Goal: Task Accomplishment & Management: Manage account settings

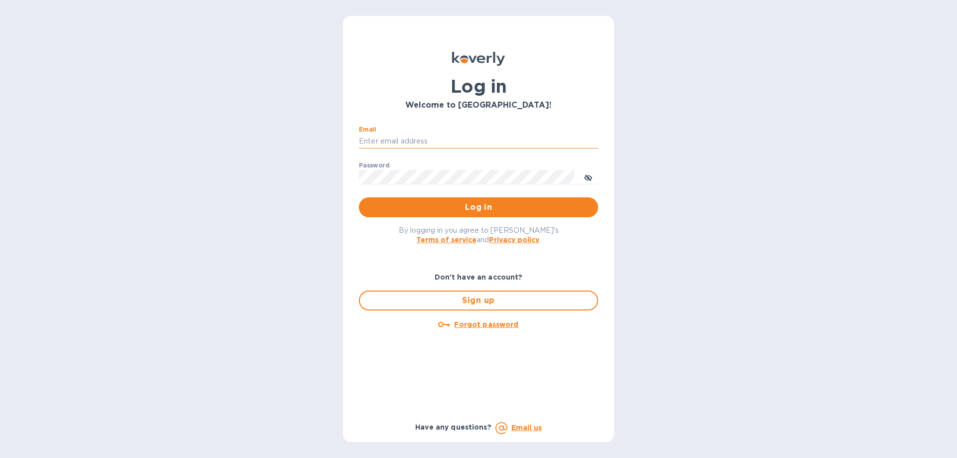
click at [392, 138] on input "Email" at bounding box center [478, 141] width 239 height 15
type input "[EMAIL_ADDRESS][DOMAIN_NAME]"
click at [586, 175] on icon "toggle password visibility" at bounding box center [588, 178] width 6 height 6
click at [462, 206] on span "Log in" at bounding box center [478, 207] width 223 height 12
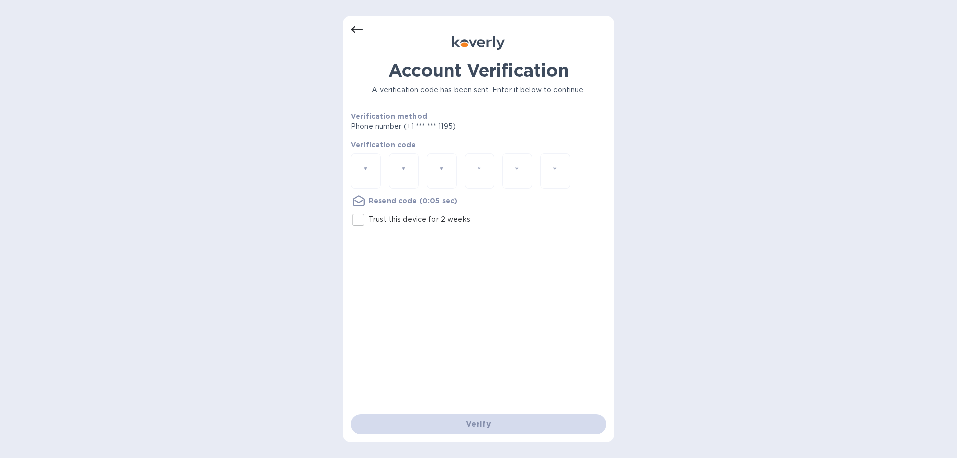
click at [362, 220] on input "Trust this device for 2 weeks" at bounding box center [358, 219] width 21 height 21
checkbox input "true"
click at [355, 162] on div at bounding box center [366, 171] width 30 height 35
type input "4"
type input "2"
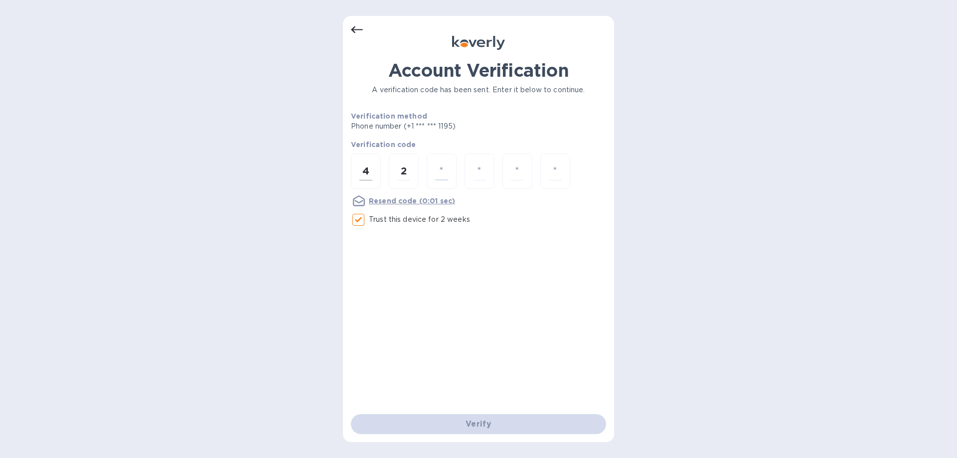
type input "7"
type input "2"
type input "6"
type input "9"
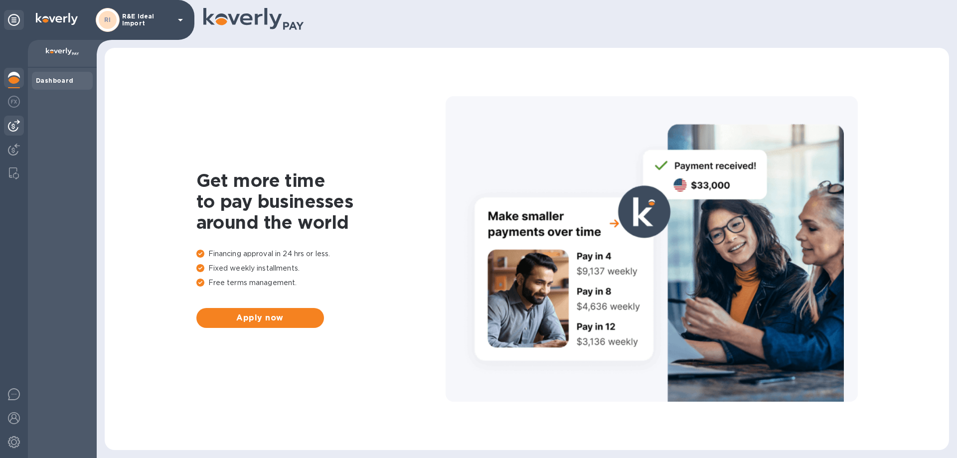
click at [11, 129] on img at bounding box center [14, 126] width 12 height 12
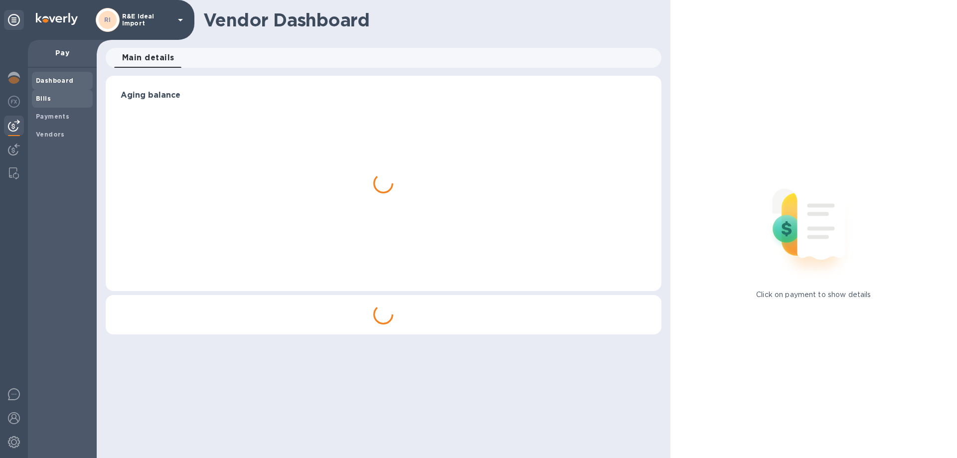
click at [46, 102] on b "Bills" at bounding box center [43, 98] width 15 height 7
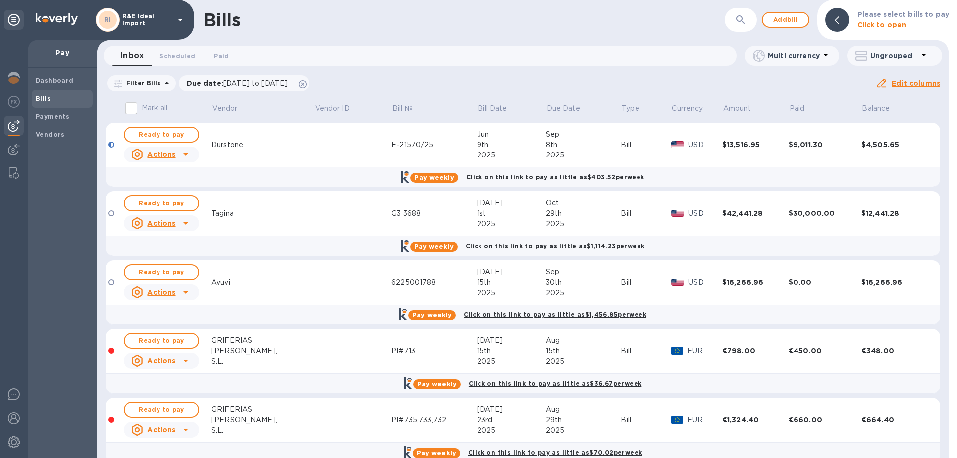
scroll to position [17, 0]
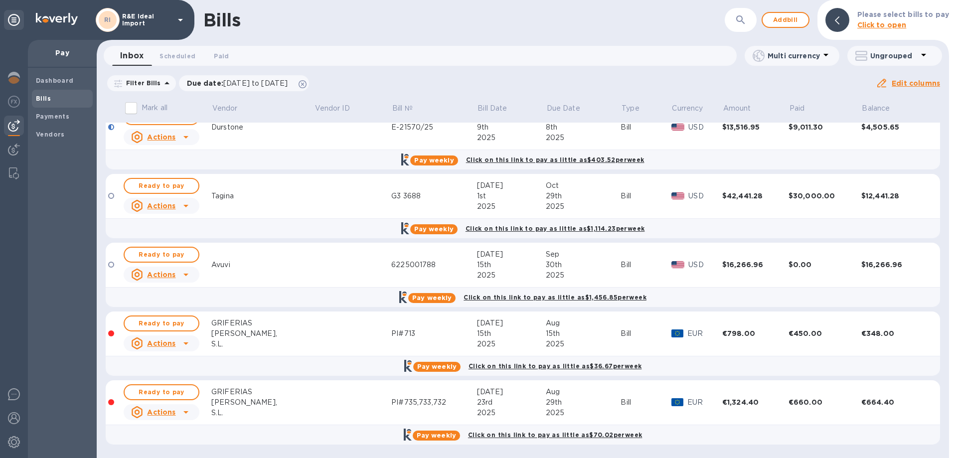
click at [314, 407] on td at bounding box center [352, 402] width 77 height 45
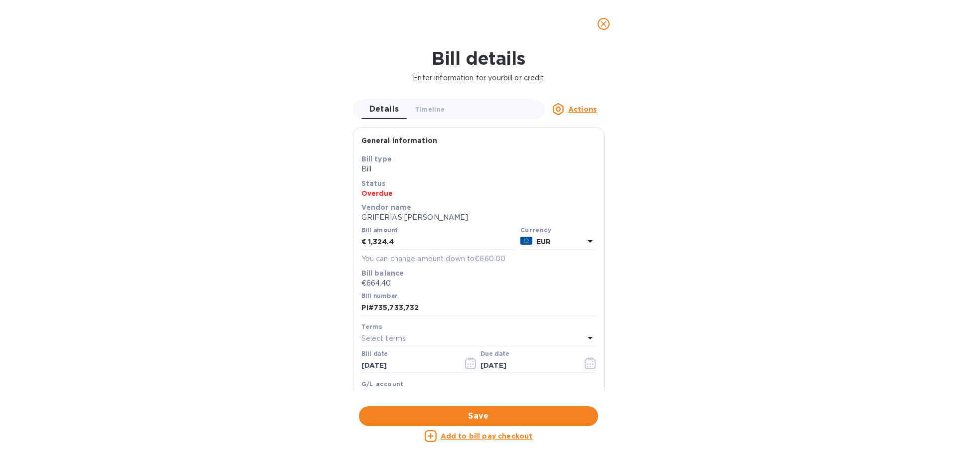
click at [751, 345] on div "Bill details Enter information for your bill or credit Details 0 Timeline 0 Act…" at bounding box center [478, 253] width 957 height 410
click at [599, 25] on span "close" at bounding box center [604, 24] width 12 height 12
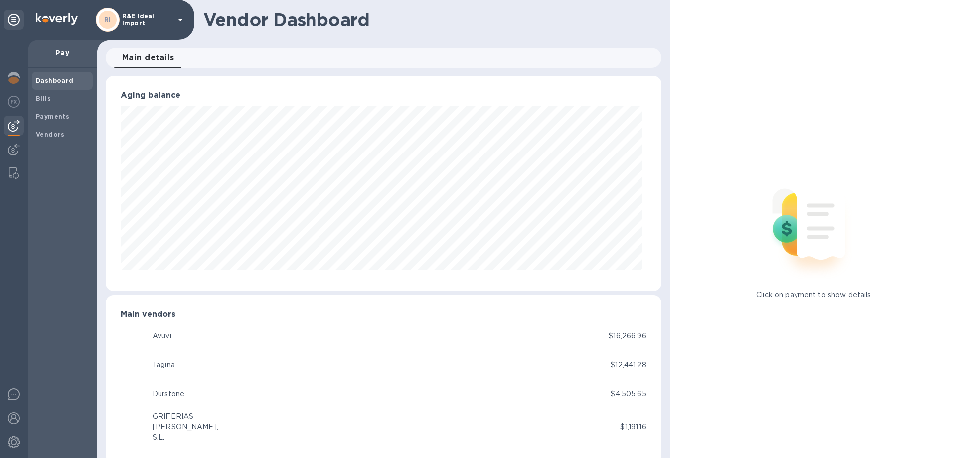
scroll to position [215, 551]
click at [44, 96] on b "Bills" at bounding box center [43, 98] width 15 height 7
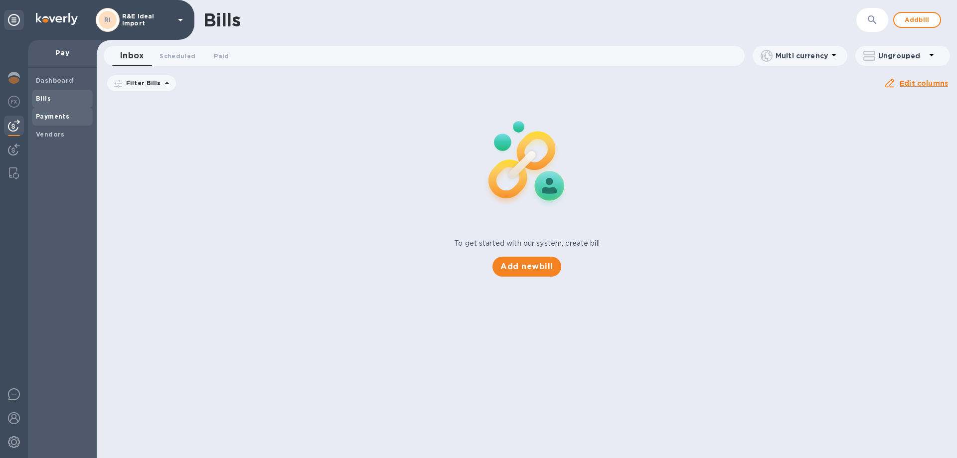
click at [48, 119] on b "Payments" at bounding box center [52, 116] width 33 height 7
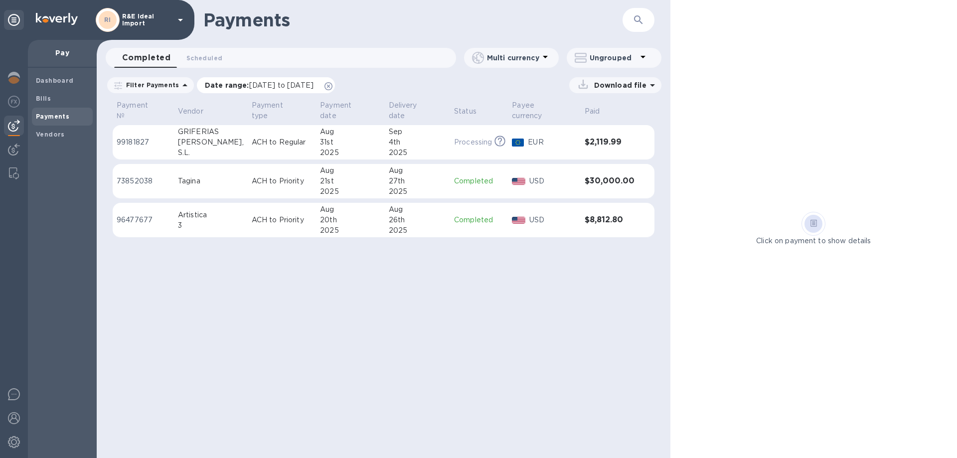
click at [239, 86] on p "Date range : 08/01/2025 to 09/02/2025" at bounding box center [262, 85] width 114 height 10
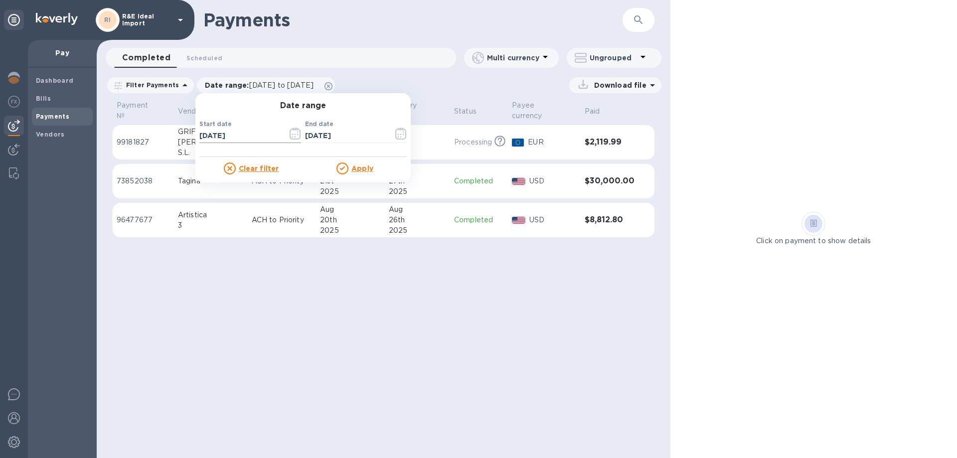
click at [217, 138] on input "08/01/2025" at bounding box center [239, 136] width 80 height 15
click at [292, 132] on icon "button" at bounding box center [295, 134] width 11 height 12
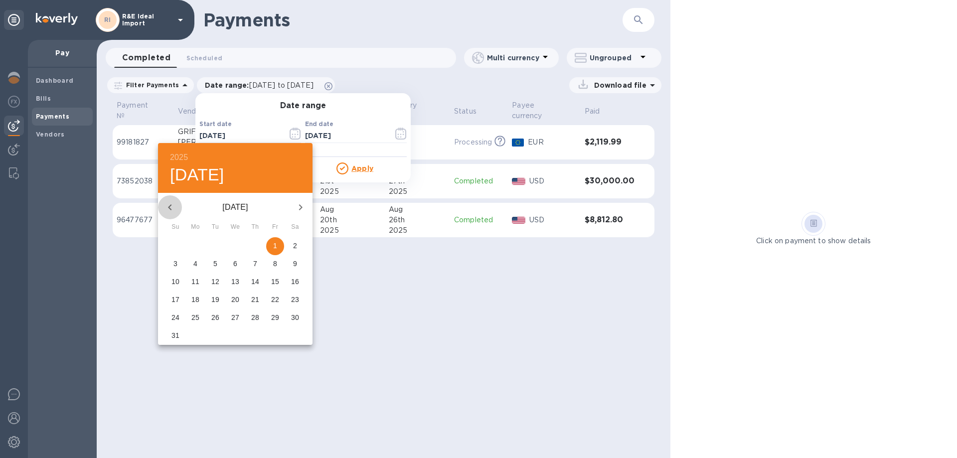
click at [169, 209] on icon "button" at bounding box center [170, 207] width 12 height 12
click at [180, 244] on span "1" at bounding box center [175, 246] width 18 height 10
type input "06/01/2025"
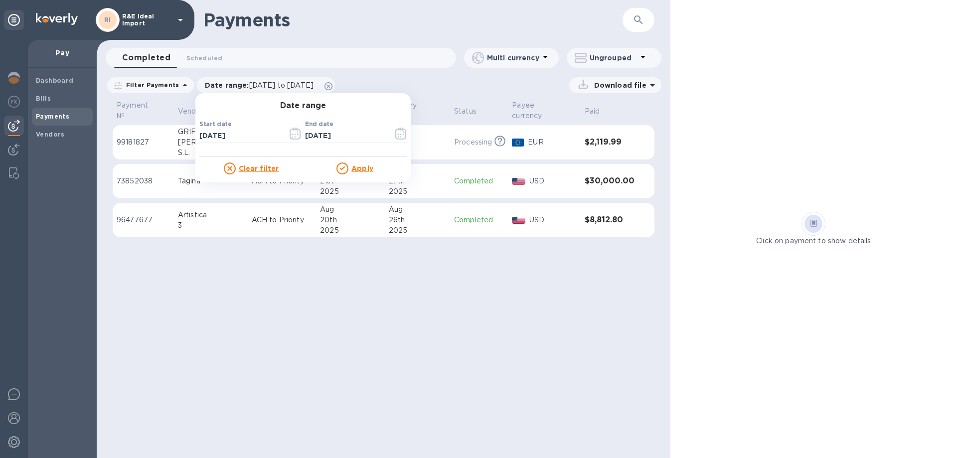
click at [355, 172] on p "Apply" at bounding box center [362, 168] width 22 height 10
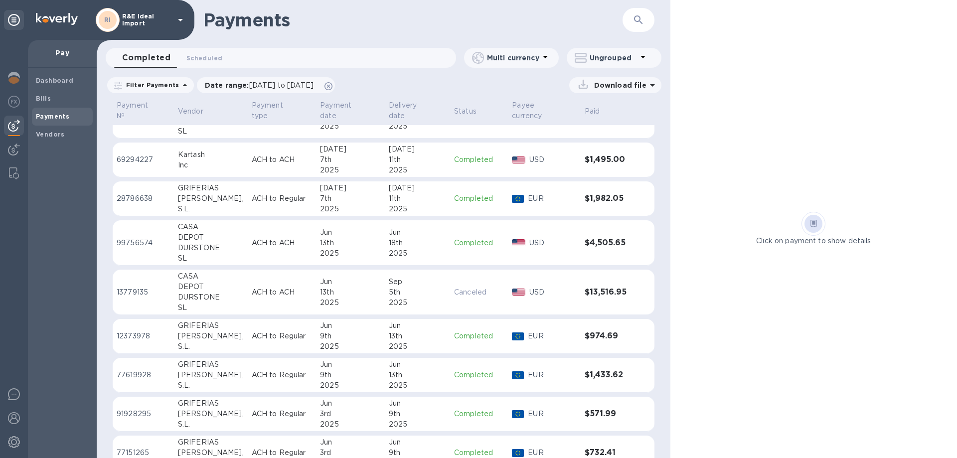
scroll to position [278, 0]
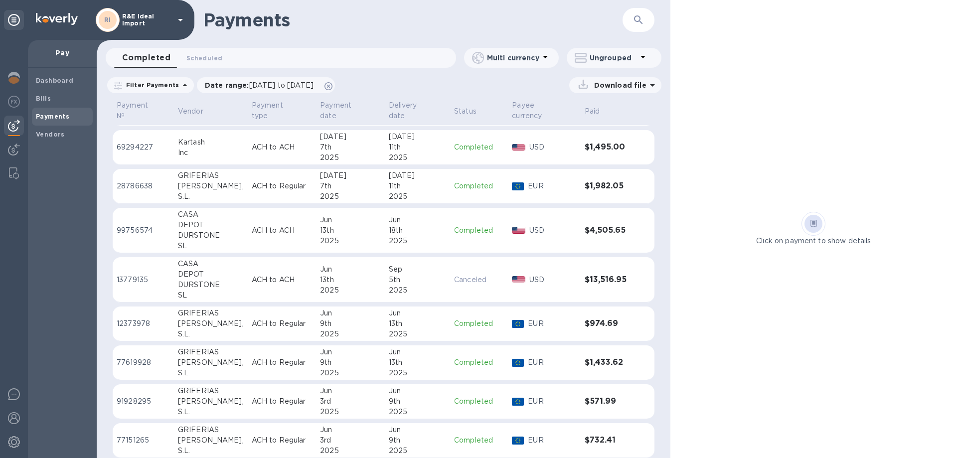
click at [253, 435] on p "ACH to Regular" at bounding box center [282, 440] width 60 height 10
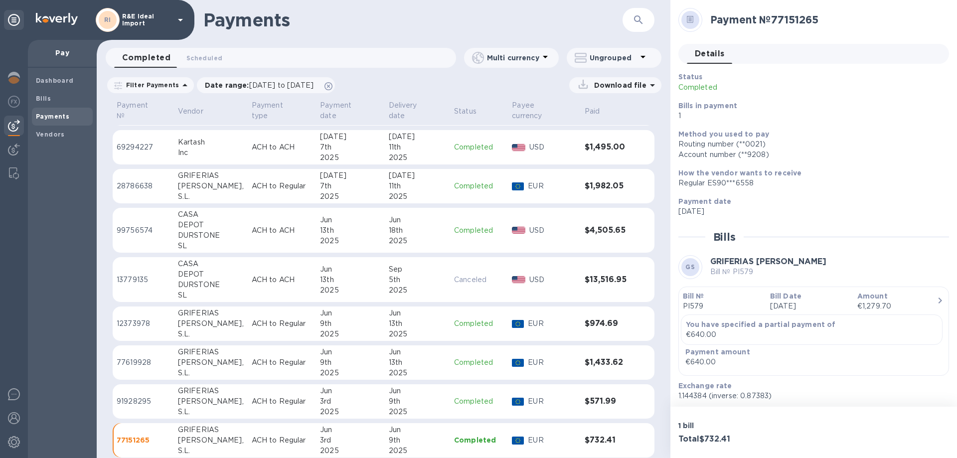
click at [192, 396] on div "MAIER," at bounding box center [211, 401] width 66 height 10
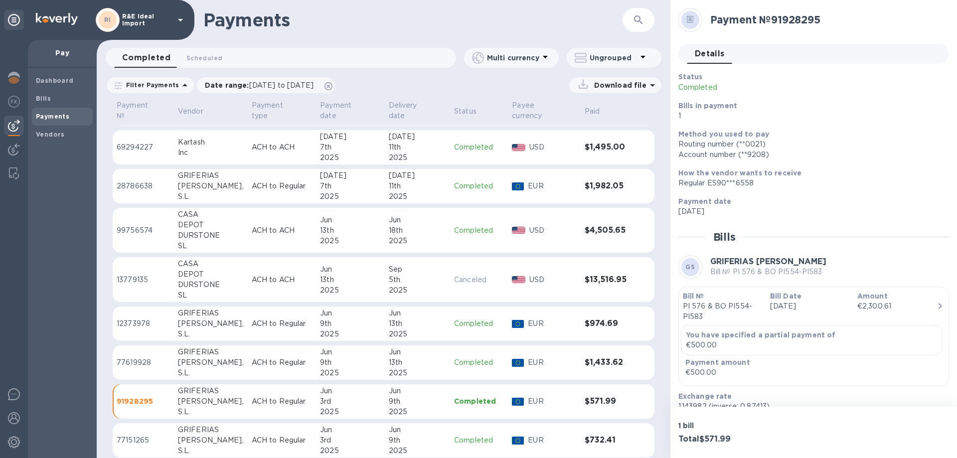
click at [191, 357] on div "MAIER," at bounding box center [211, 362] width 66 height 10
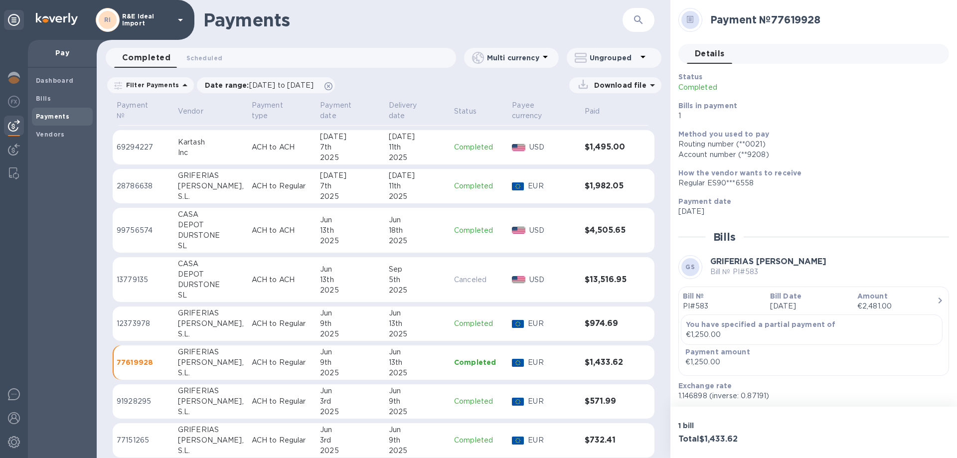
click at [252, 318] on p "ACH to Regular" at bounding box center [282, 323] width 60 height 10
click at [279, 283] on td "ACH to ACH" at bounding box center [282, 279] width 68 height 45
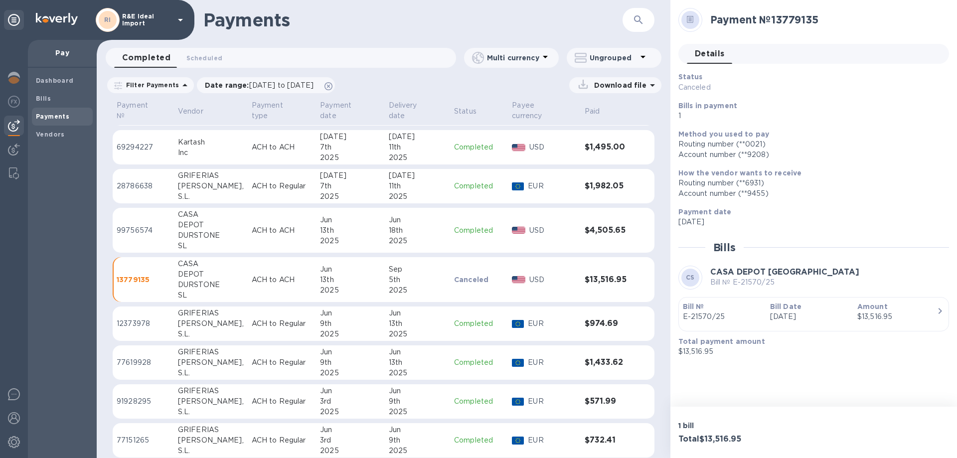
click at [251, 189] on td "ACH to Regular" at bounding box center [282, 186] width 68 height 35
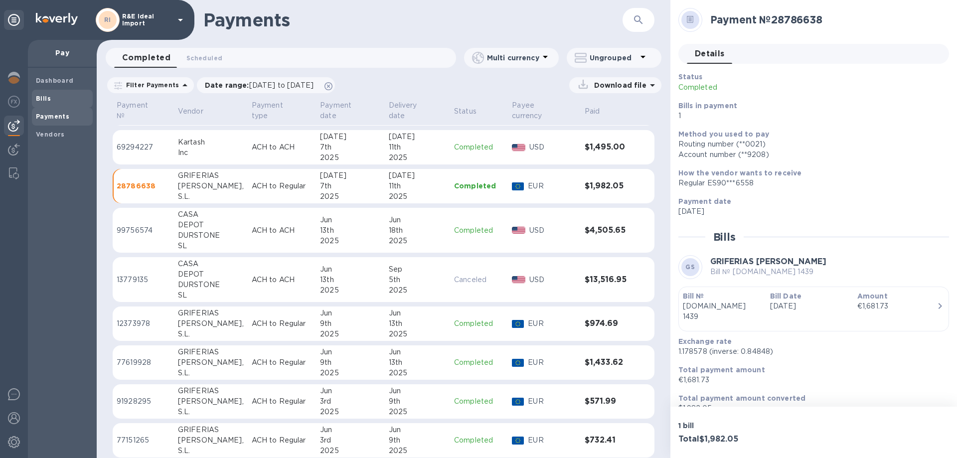
click at [48, 96] on b "Bills" at bounding box center [43, 98] width 15 height 7
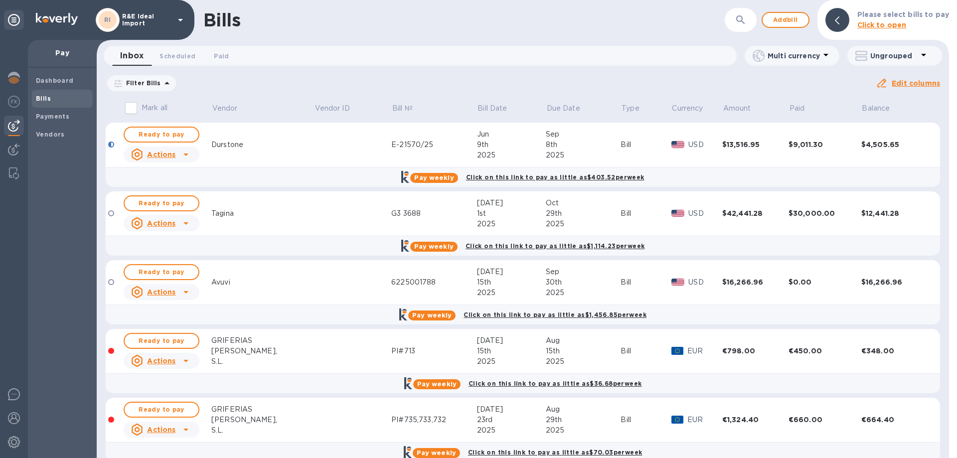
scroll to position [17, 0]
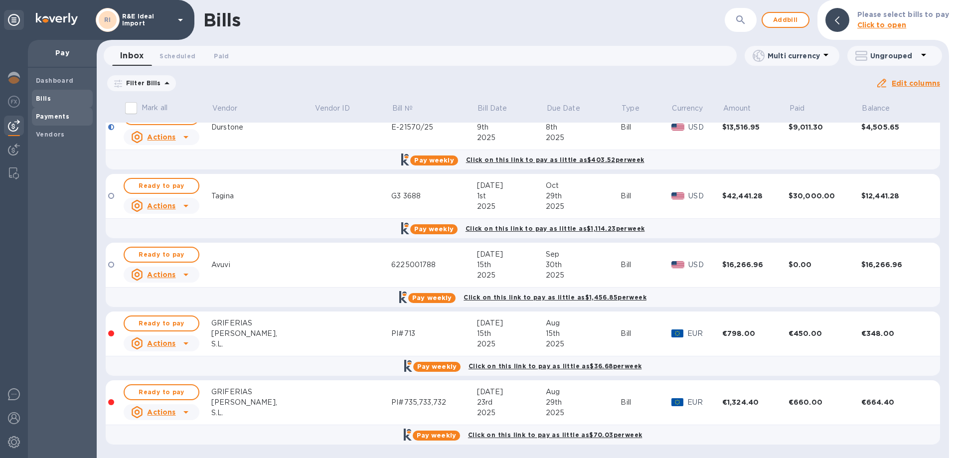
click at [52, 118] on b "Payments" at bounding box center [52, 116] width 33 height 7
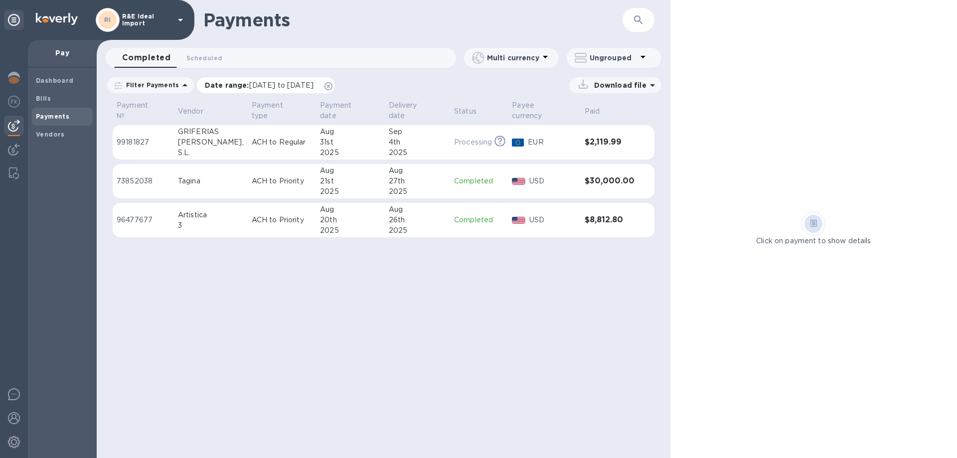
click at [219, 86] on p "Date range : 08/01/2025 to 09/02/2025" at bounding box center [262, 85] width 114 height 10
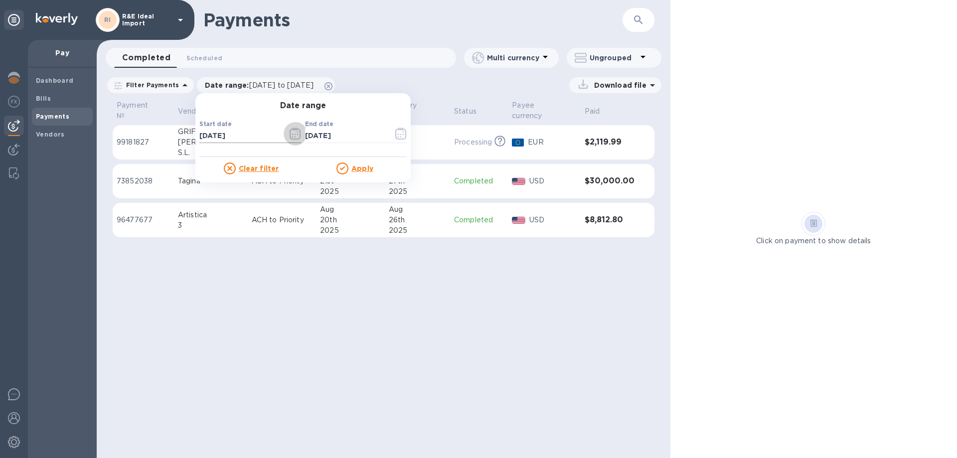
click at [290, 133] on icon "button" at bounding box center [295, 134] width 11 height 12
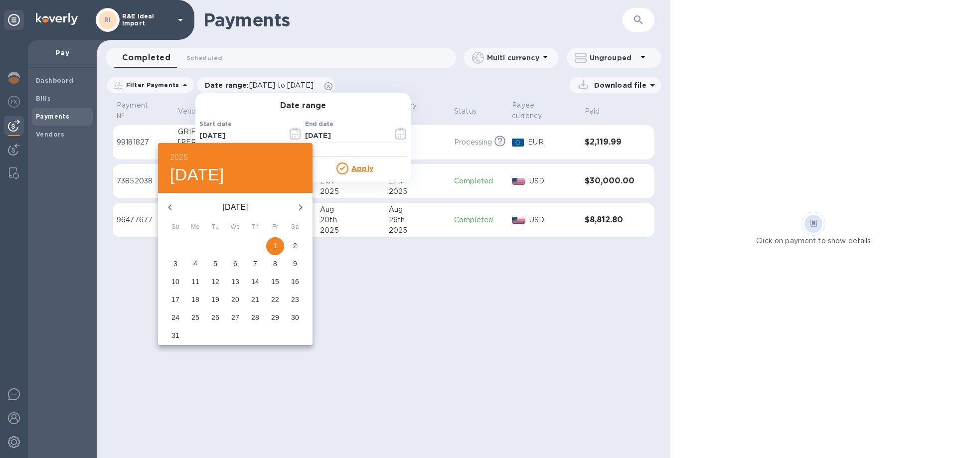
click at [170, 208] on icon "button" at bounding box center [170, 207] width 12 height 12
click at [216, 299] on p "22" at bounding box center [215, 300] width 8 height 10
type input "07/22/2025"
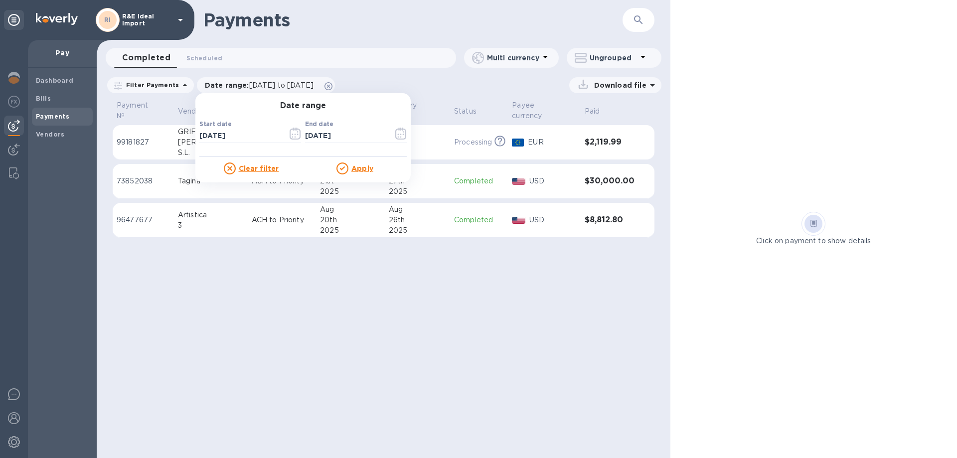
click at [351, 170] on u "Apply" at bounding box center [362, 168] width 22 height 8
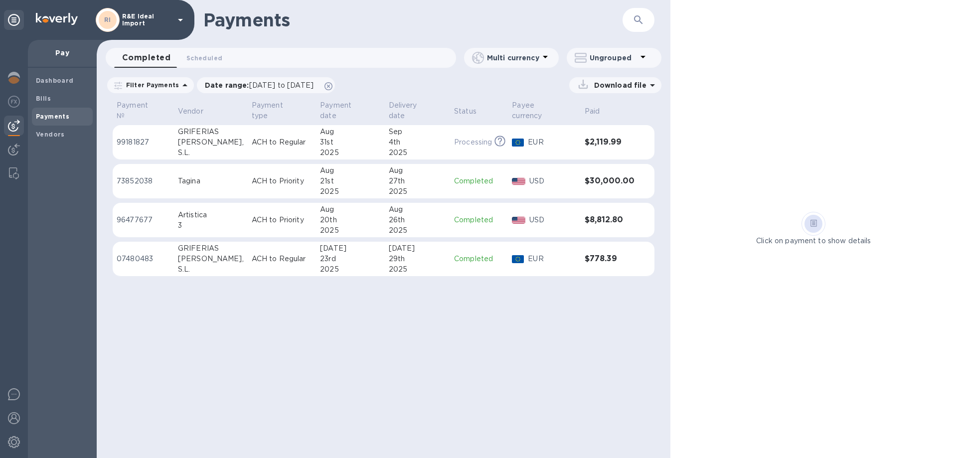
click at [192, 254] on div "MAIER," at bounding box center [211, 259] width 66 height 10
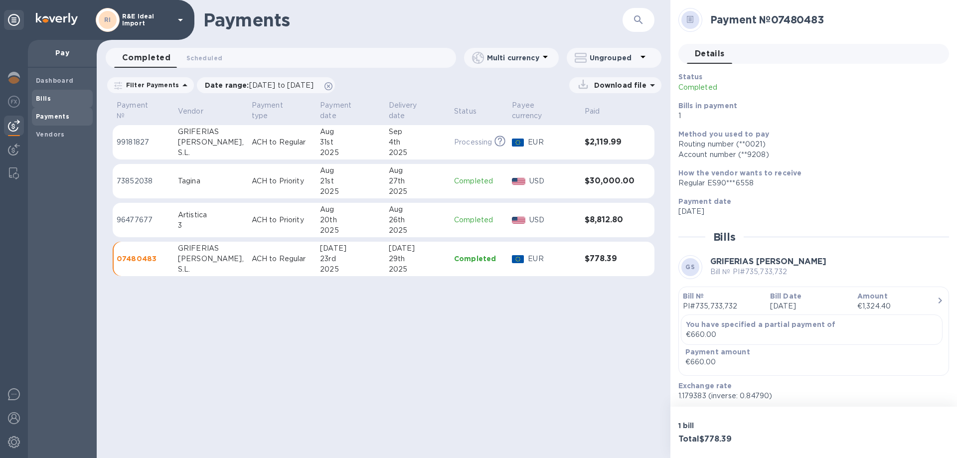
click at [57, 102] on span "Bills" at bounding box center [62, 99] width 53 height 10
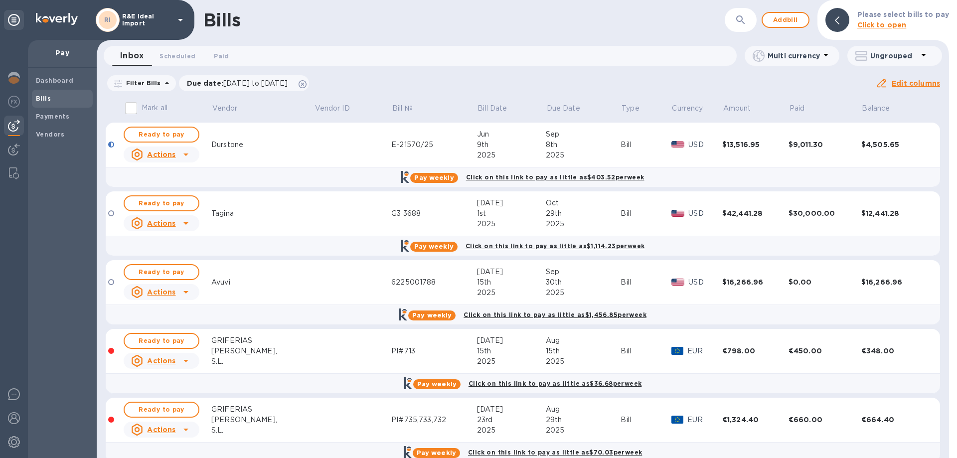
click at [314, 349] on td at bounding box center [352, 351] width 77 height 45
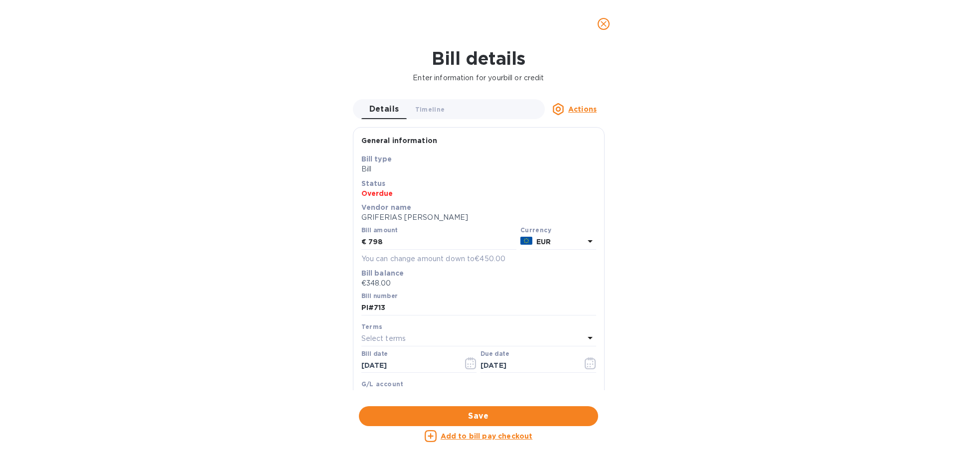
click at [601, 20] on icon "close" at bounding box center [604, 24] width 10 height 10
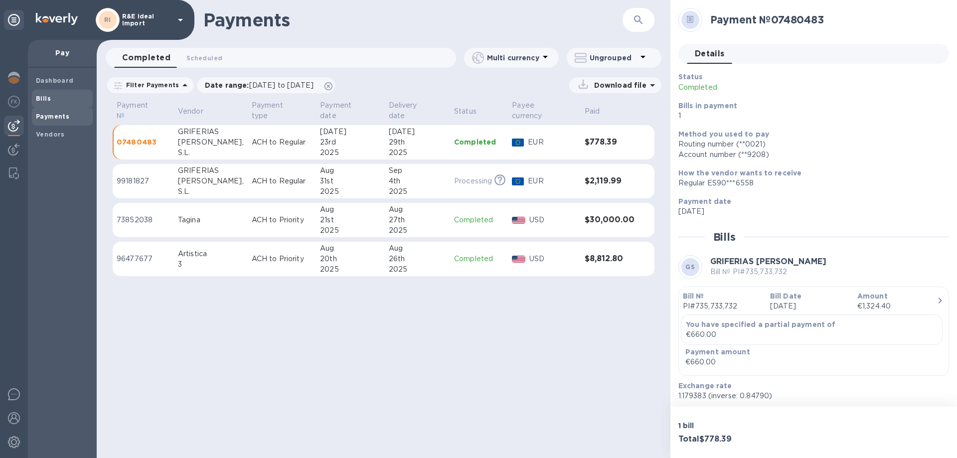
click at [54, 97] on span "Bills" at bounding box center [62, 99] width 53 height 10
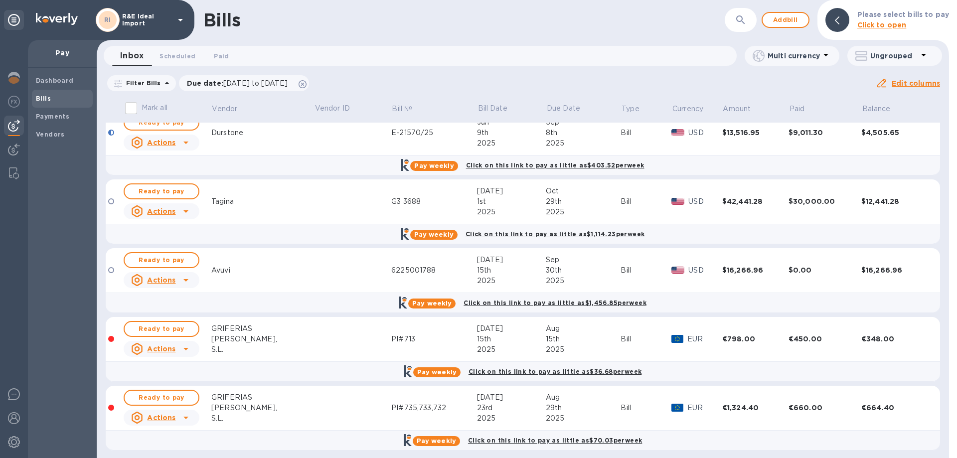
scroll to position [17, 0]
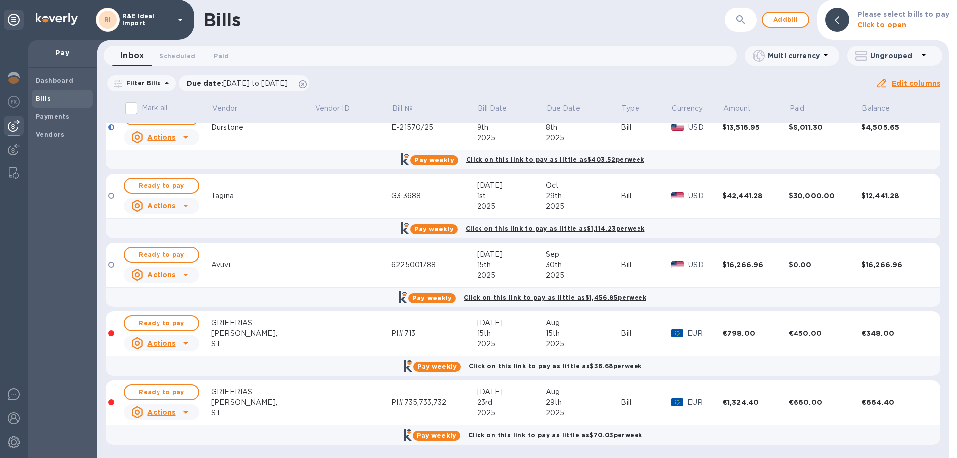
click at [186, 342] on icon at bounding box center [186, 343] width 12 height 12
click at [157, 319] on div at bounding box center [478, 229] width 957 height 458
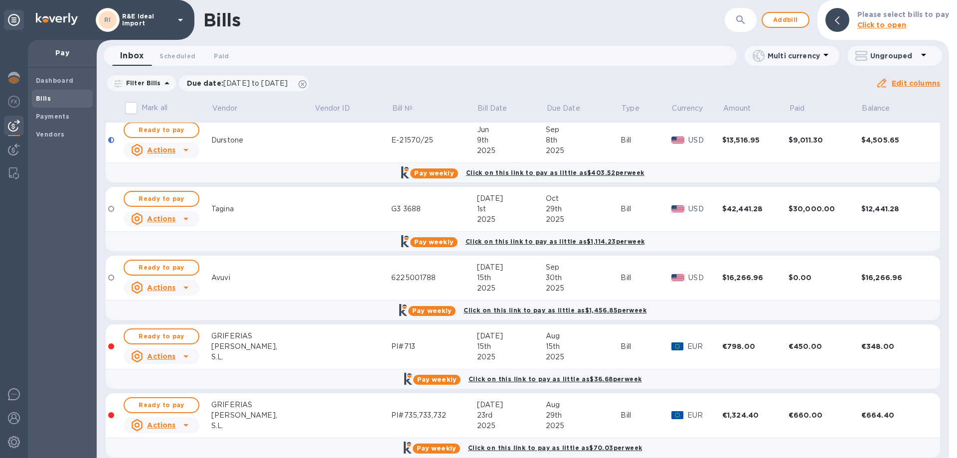
scroll to position [0, 0]
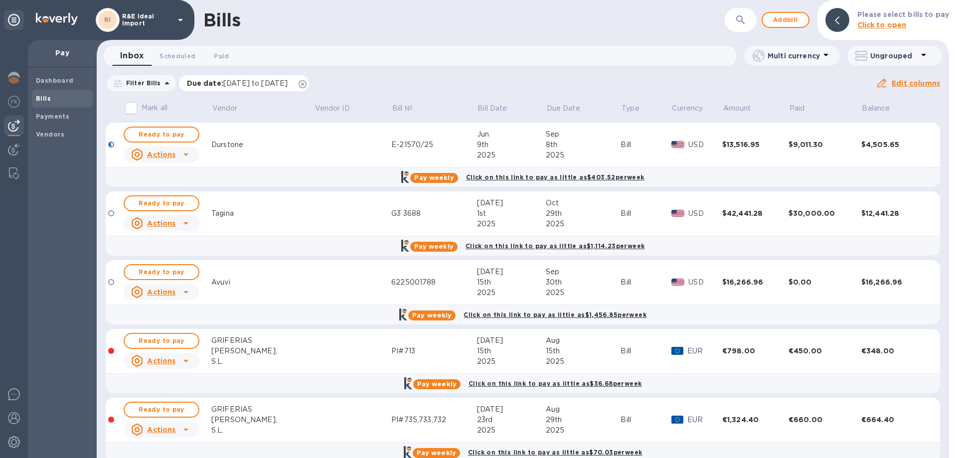
click at [236, 86] on span "07/03/2025 to 10/31/2025" at bounding box center [255, 83] width 64 height 8
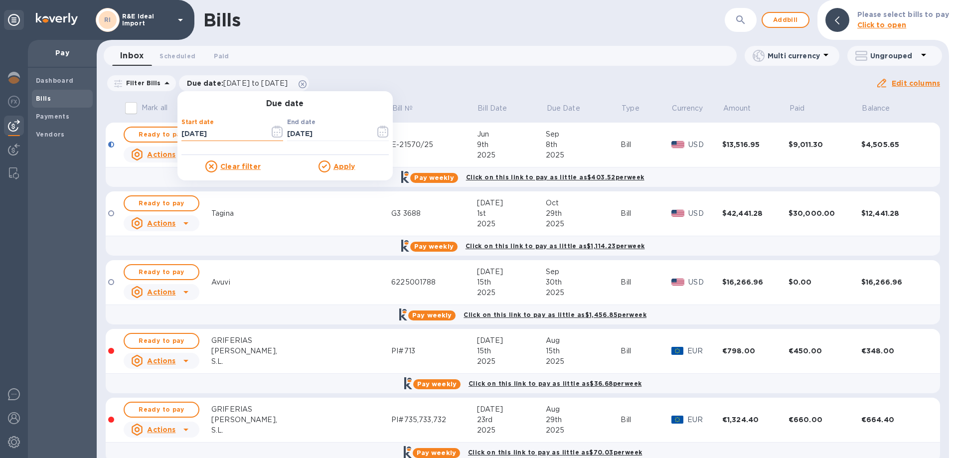
click at [219, 138] on input "07/03/2025" at bounding box center [221, 134] width 80 height 15
click at [313, 132] on input "10/31/2025" at bounding box center [327, 134] width 80 height 15
click at [377, 132] on icon "button" at bounding box center [382, 132] width 11 height 12
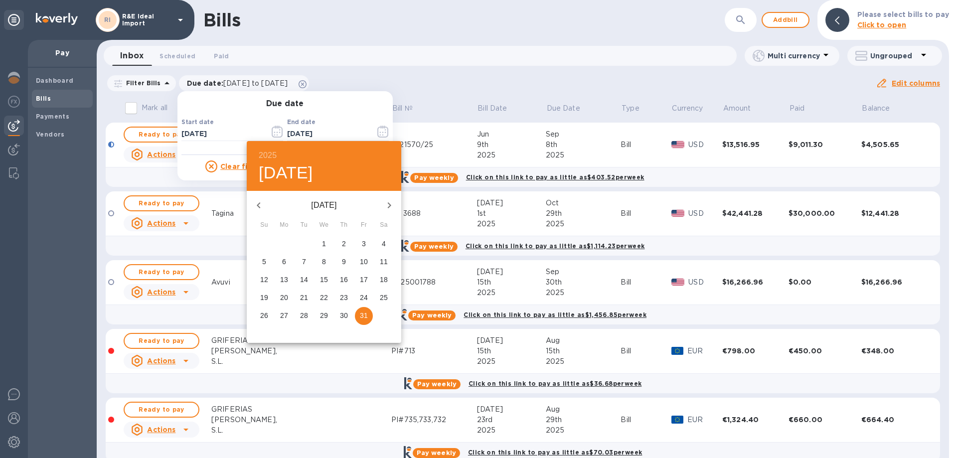
click at [392, 207] on icon "button" at bounding box center [389, 205] width 12 height 12
click at [319, 314] on span "31" at bounding box center [324, 316] width 18 height 10
type input "12/31/2025"
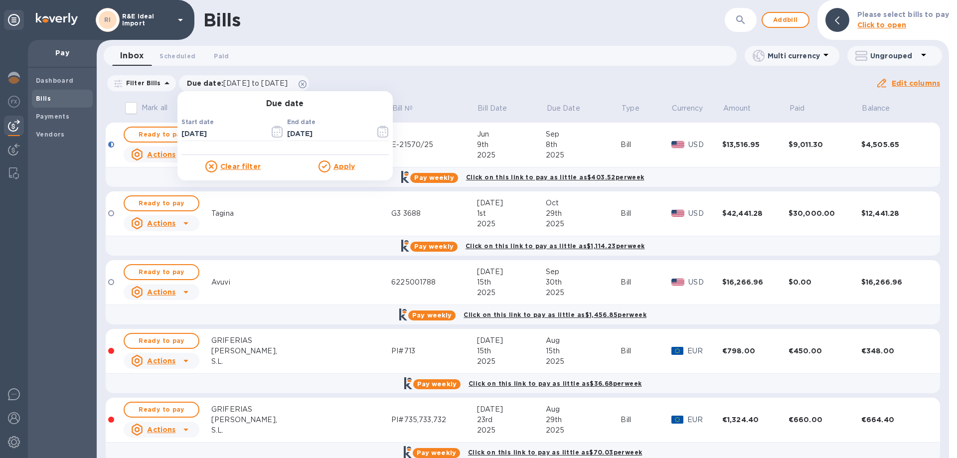
click at [328, 166] on div at bounding box center [325, 166] width 15 height 12
click at [338, 168] on u "Apply" at bounding box center [344, 166] width 22 height 8
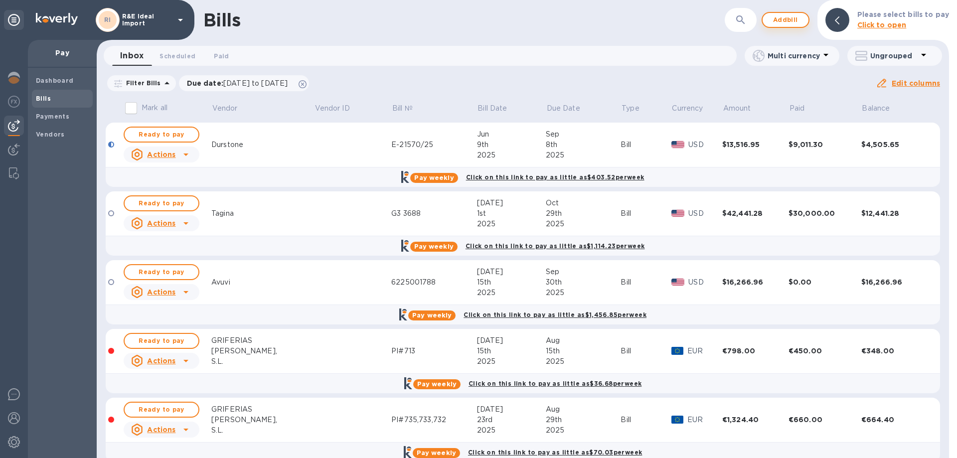
click at [783, 23] on span "Add bill" at bounding box center [786, 20] width 30 height 12
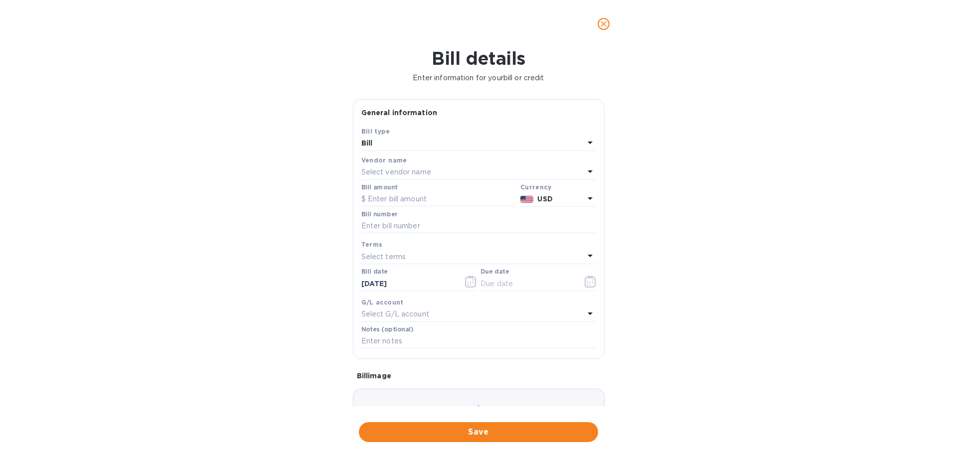
click at [405, 169] on p "Select vendor name" at bounding box center [396, 172] width 70 height 10
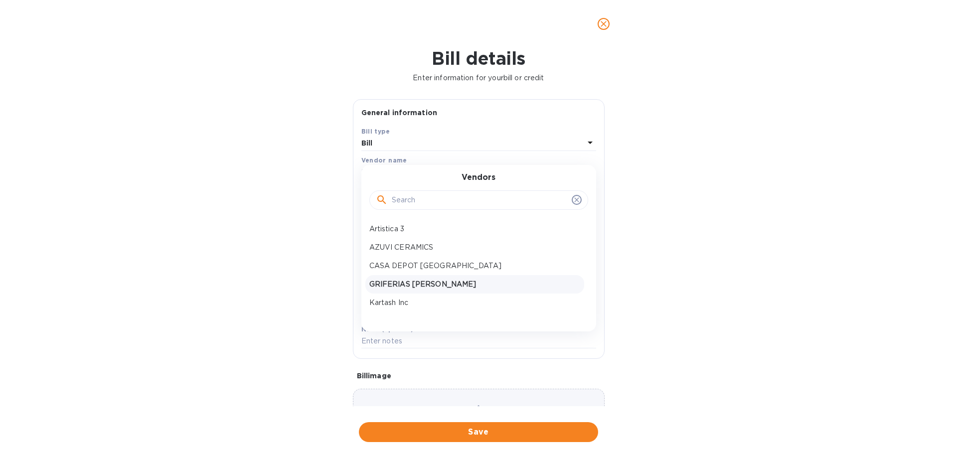
click at [393, 280] on p "GRIFERIAS MAIER, S.L." at bounding box center [474, 284] width 211 height 10
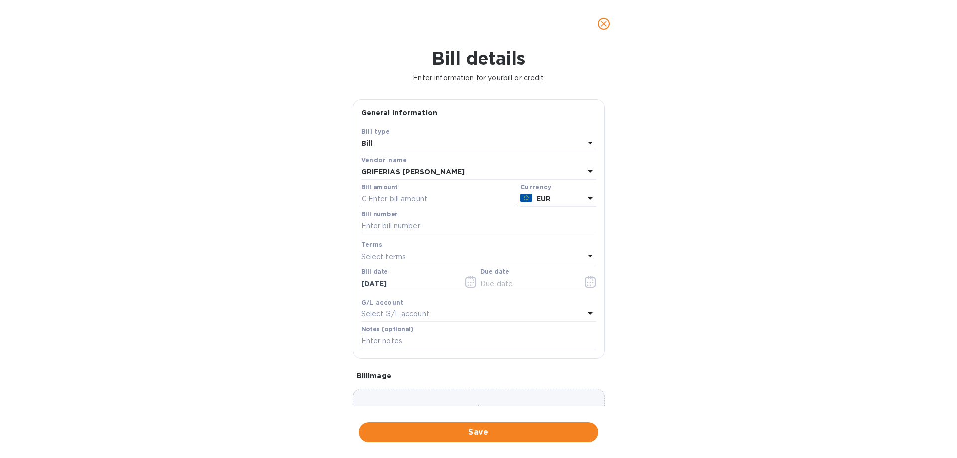
click at [378, 196] on input "text" at bounding box center [438, 199] width 155 height 15
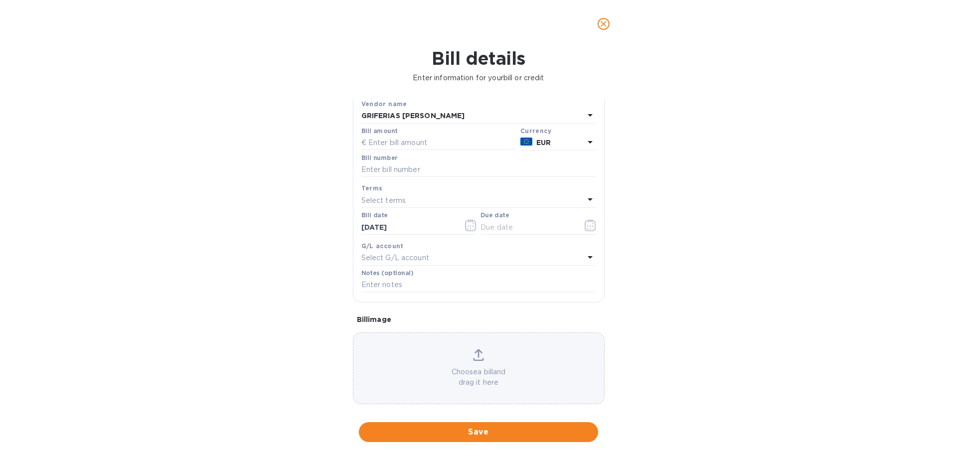
scroll to position [66, 0]
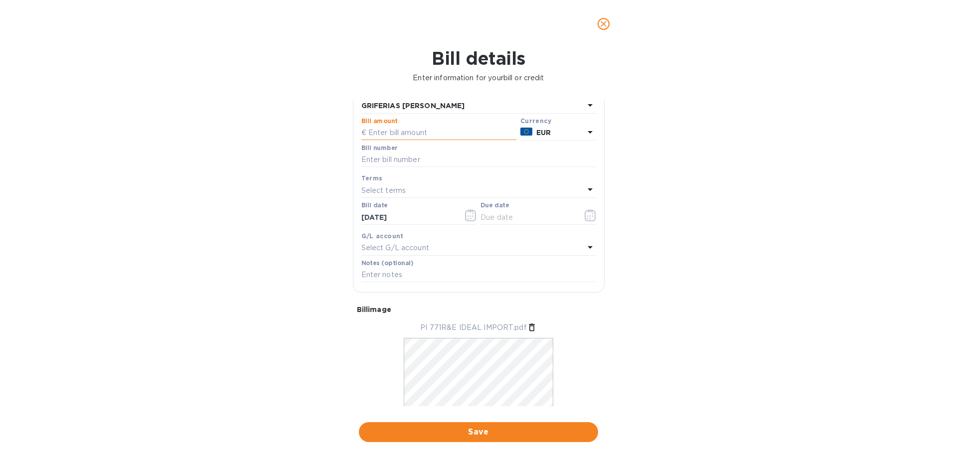
click at [395, 131] on input "text" at bounding box center [438, 133] width 155 height 15
type input "218"
click at [391, 159] on input "text" at bounding box center [478, 160] width 235 height 15
type input "PI771"
click at [511, 219] on input "text" at bounding box center [527, 217] width 94 height 15
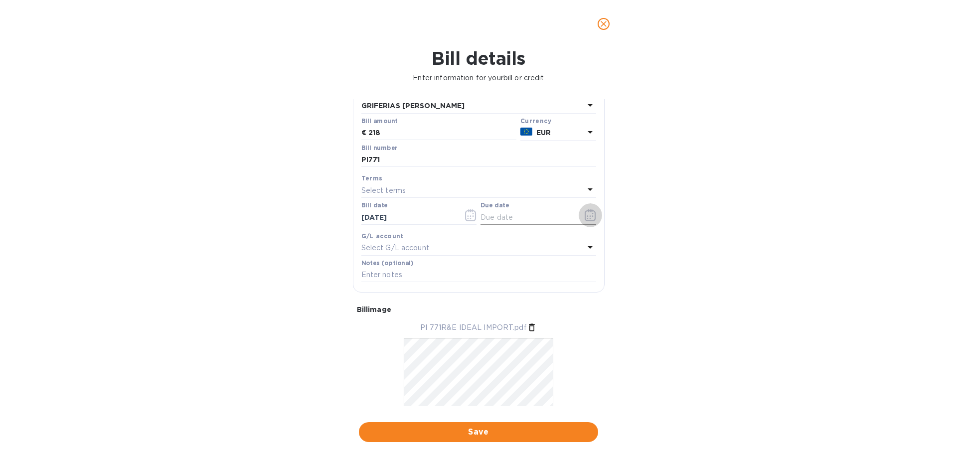
click at [588, 215] on icon "button" at bounding box center [590, 215] width 11 height 12
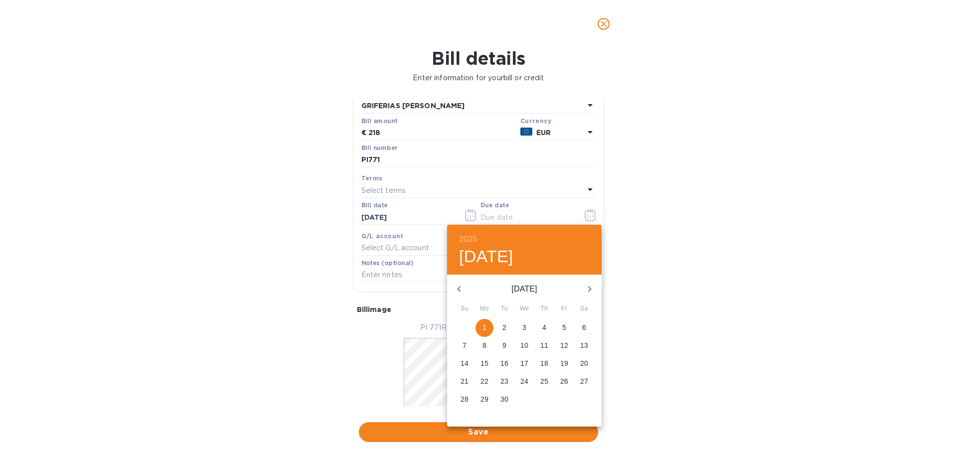
click at [504, 400] on p "30" at bounding box center [504, 399] width 8 height 10
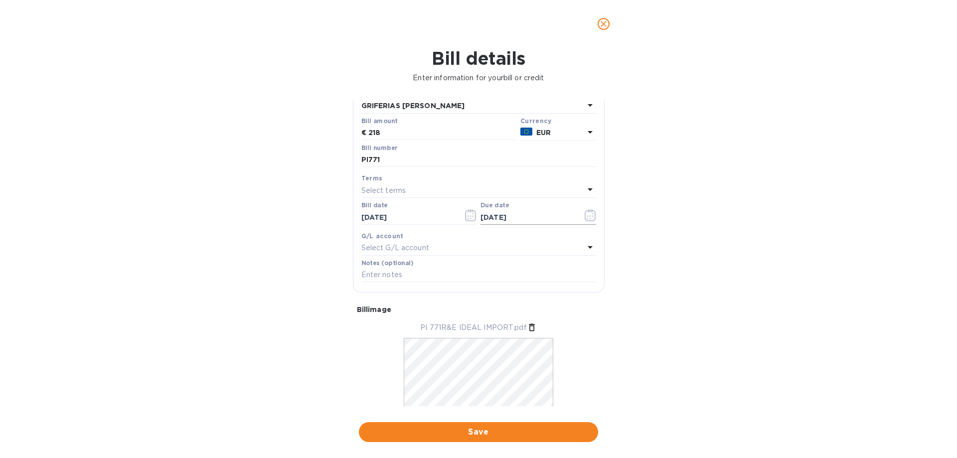
click at [587, 215] on icon "button" at bounding box center [590, 215] width 11 height 12
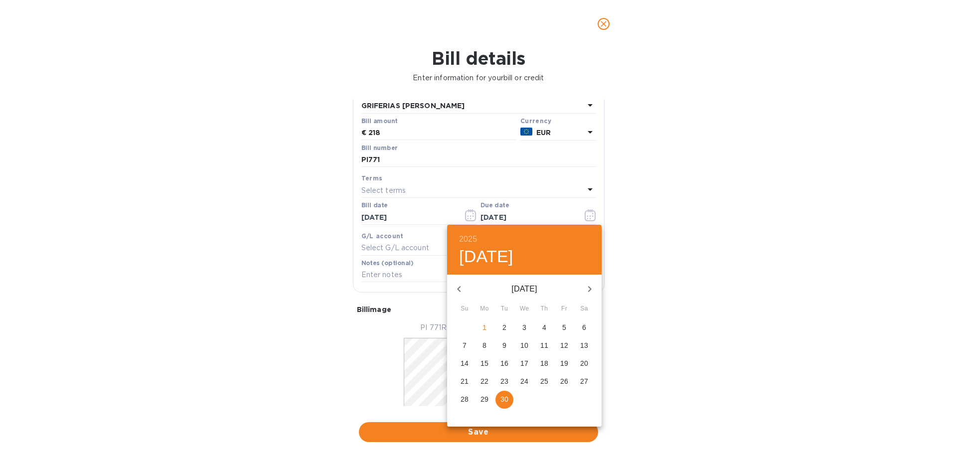
click at [488, 361] on span "15" at bounding box center [484, 363] width 18 height 10
type input "09/15/2025"
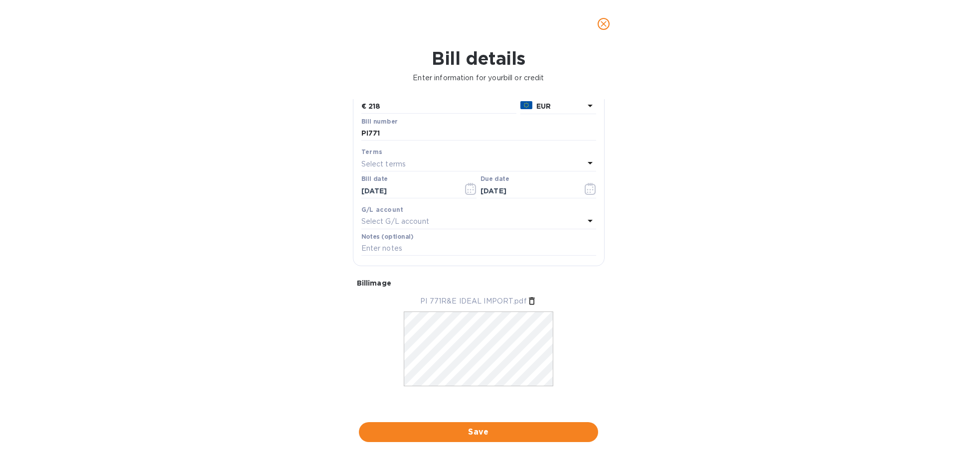
scroll to position [97, 0]
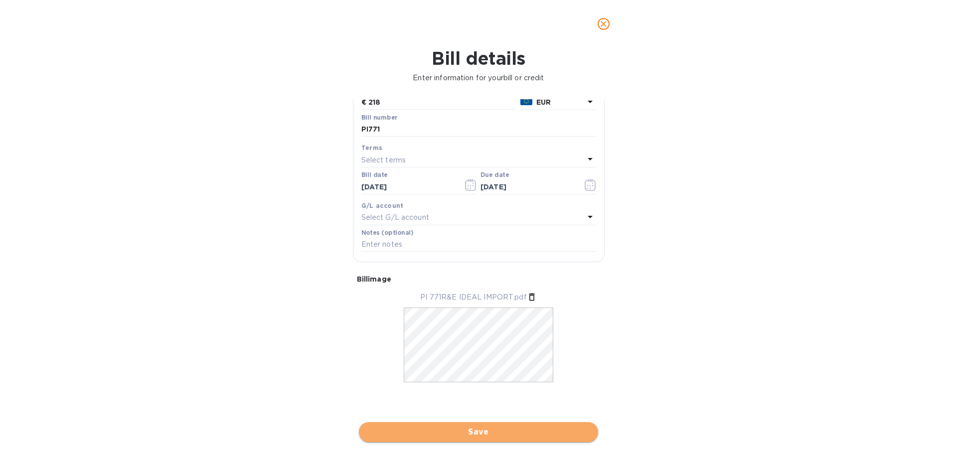
click at [489, 432] on span "Save" at bounding box center [478, 432] width 223 height 12
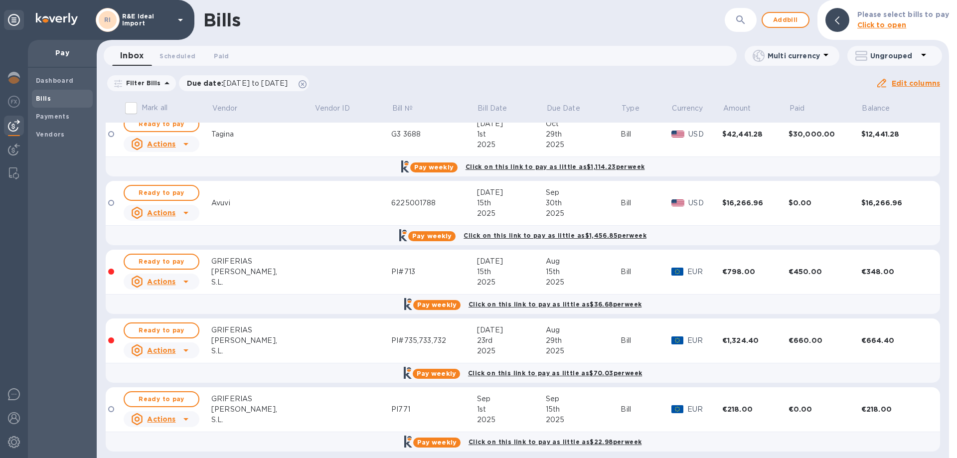
scroll to position [86, 0]
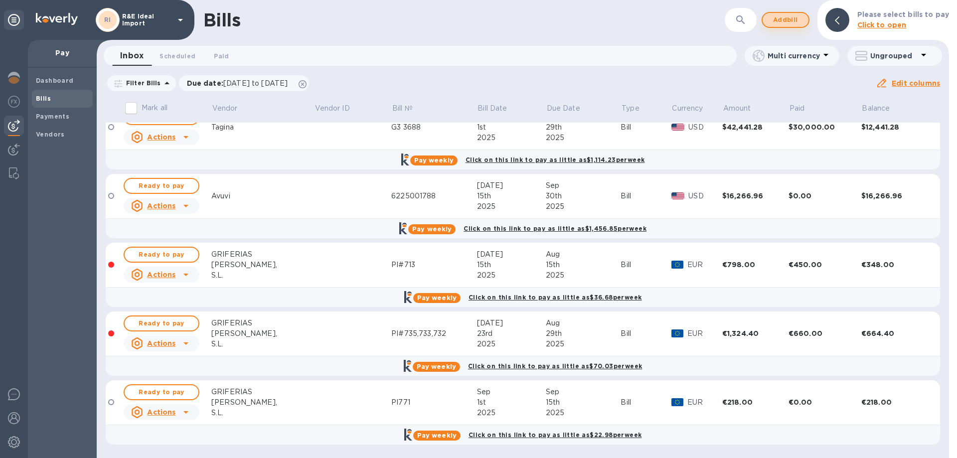
click at [785, 23] on span "Add bill" at bounding box center [786, 20] width 30 height 12
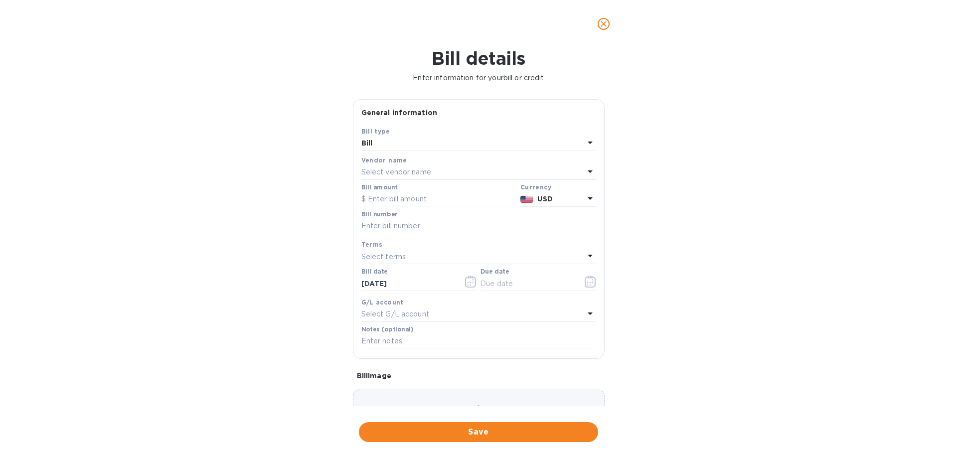
click at [422, 176] on p "Select vendor name" at bounding box center [396, 172] width 70 height 10
click at [406, 146] on div "Bill" at bounding box center [472, 144] width 223 height 14
click at [319, 196] on div "Bill details Enter information for your bill or credit General information Save…" at bounding box center [478, 253] width 957 height 410
click at [385, 171] on p "Select vendor name" at bounding box center [396, 172] width 70 height 10
click at [398, 200] on input "text" at bounding box center [480, 200] width 176 height 15
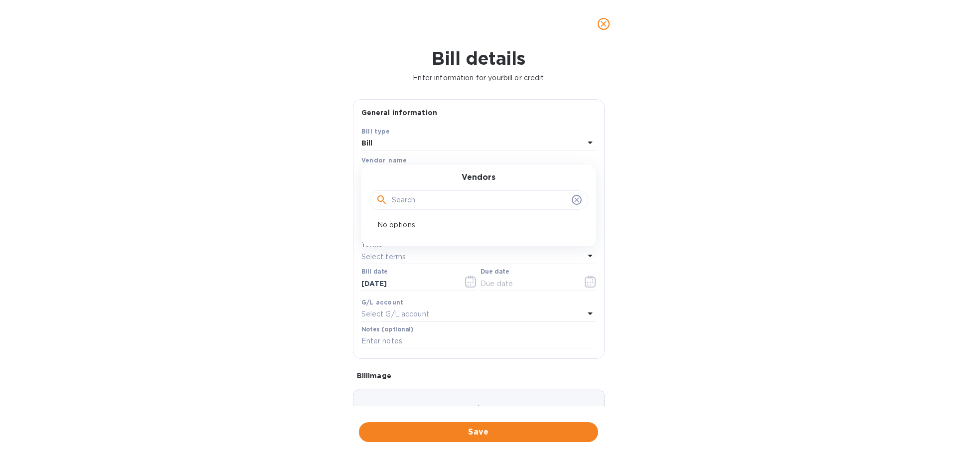
click at [603, 20] on icon "close" at bounding box center [604, 24] width 10 height 10
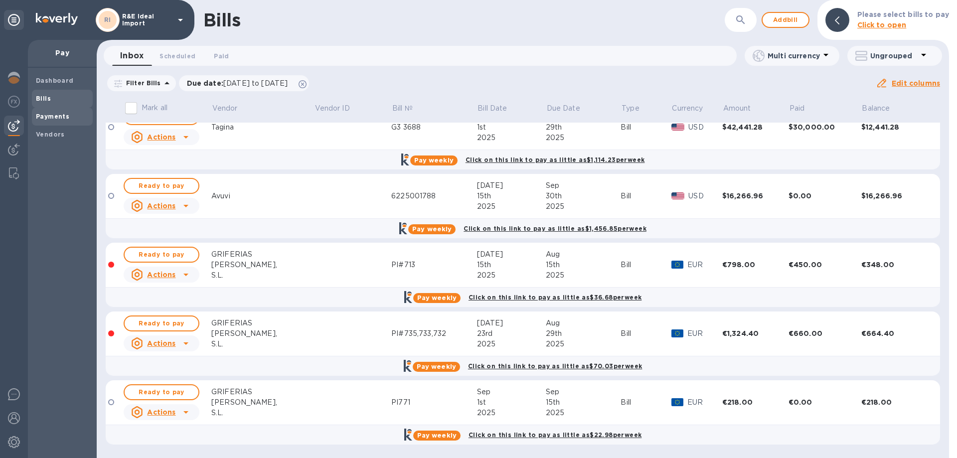
click at [47, 122] on div "Payments" at bounding box center [62, 117] width 61 height 18
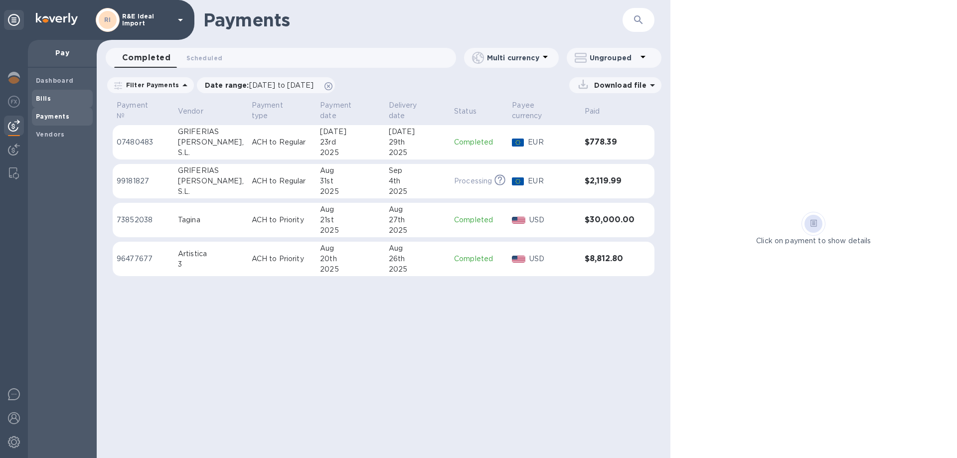
click at [54, 96] on span "Bills" at bounding box center [62, 99] width 53 height 10
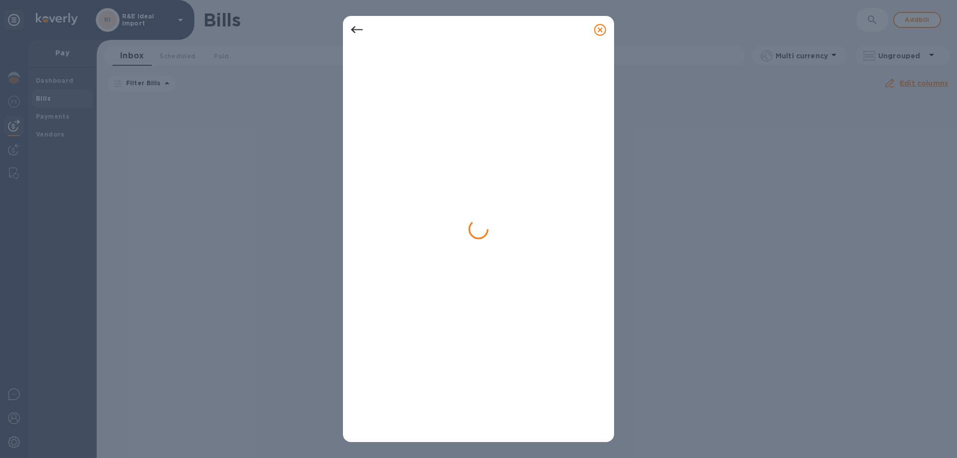
click at [603, 30] on icon at bounding box center [600, 30] width 12 height 12
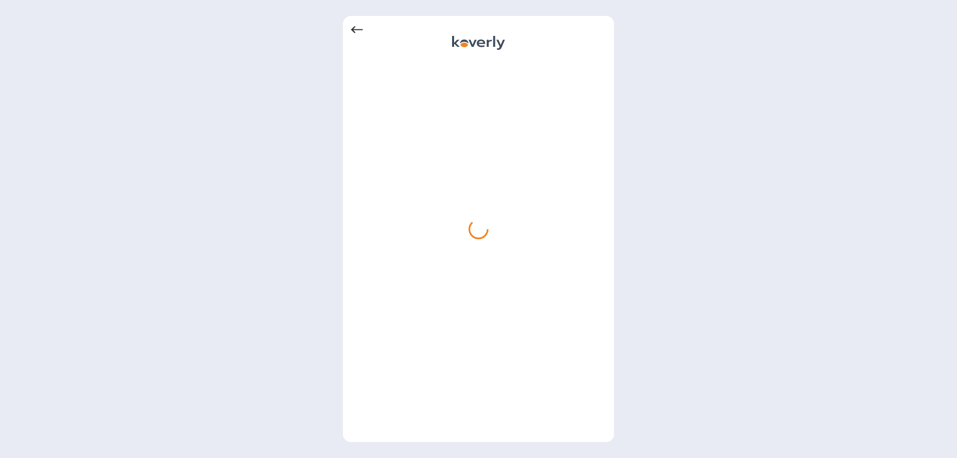
click at [353, 30] on icon at bounding box center [357, 29] width 12 height 7
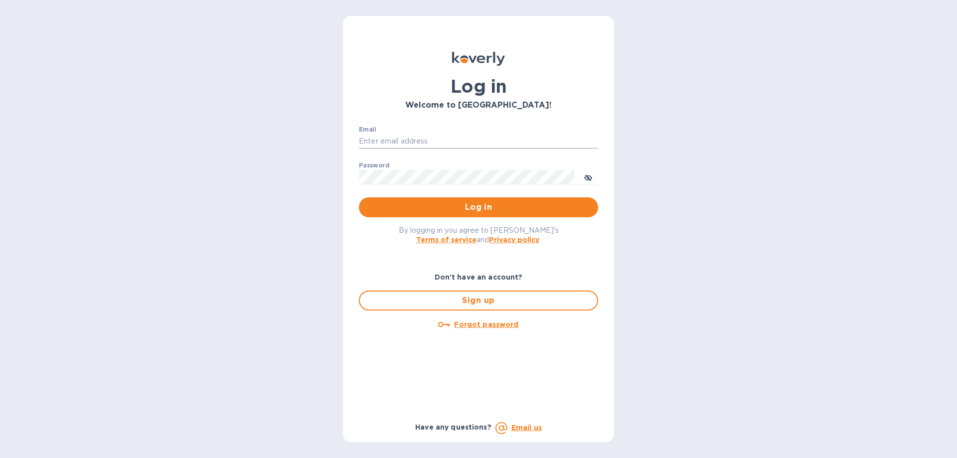
click at [428, 139] on input "Email" at bounding box center [478, 141] width 239 height 15
type input "[EMAIL_ADDRESS][DOMAIN_NAME]"
click at [464, 207] on span "Log in" at bounding box center [478, 207] width 223 height 12
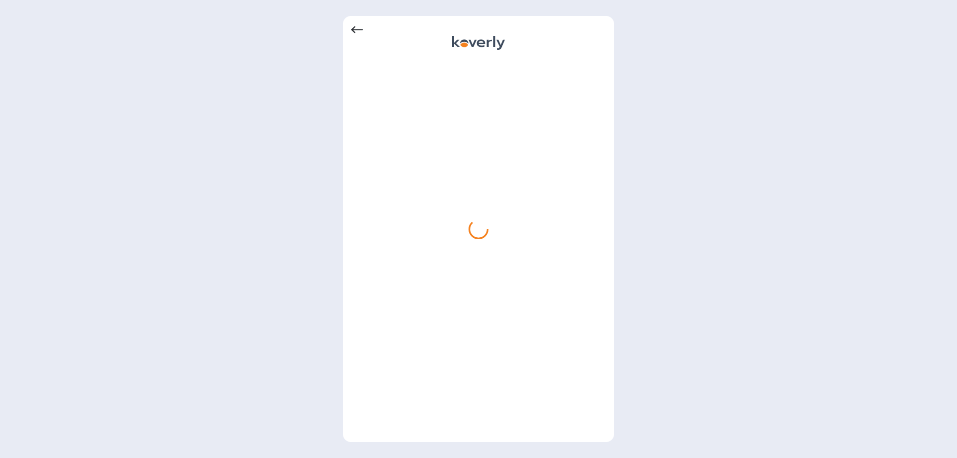
click at [359, 29] on icon at bounding box center [357, 30] width 12 height 12
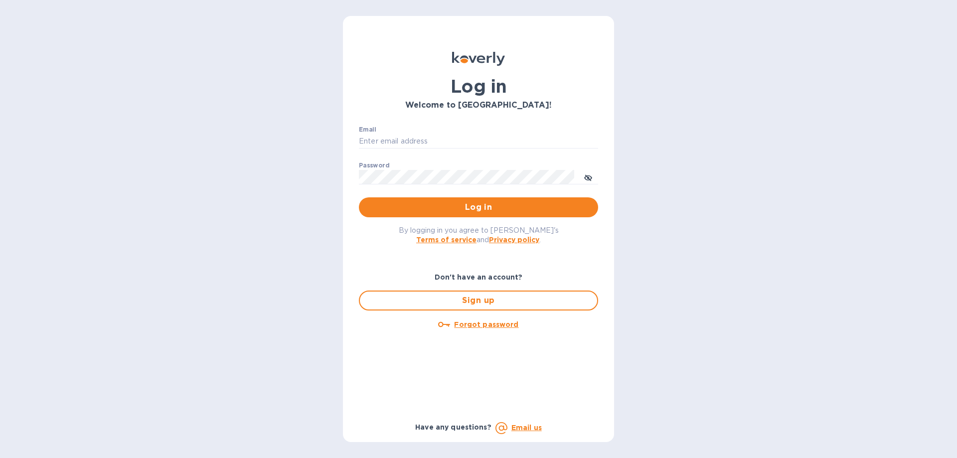
click at [478, 61] on img at bounding box center [478, 59] width 53 height 14
click at [423, 138] on input "Email" at bounding box center [478, 141] width 239 height 15
type input "[EMAIL_ADDRESS][DOMAIN_NAME]"
click at [586, 171] on span "toggle password visibility" at bounding box center [588, 177] width 8 height 14
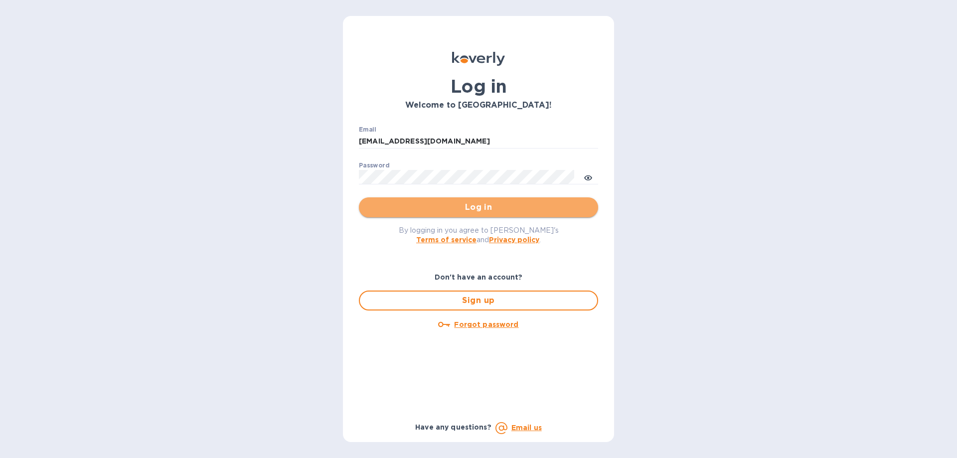
click at [485, 207] on span "Log in" at bounding box center [478, 207] width 223 height 12
